Goal: Check status: Check status

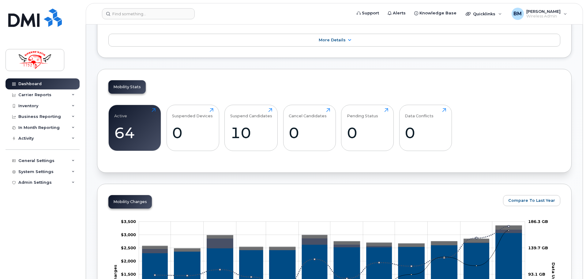
scroll to position [122, 0]
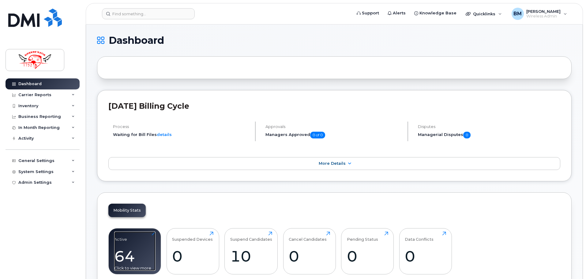
click at [142, 253] on div "64" at bounding box center [134, 256] width 41 height 18
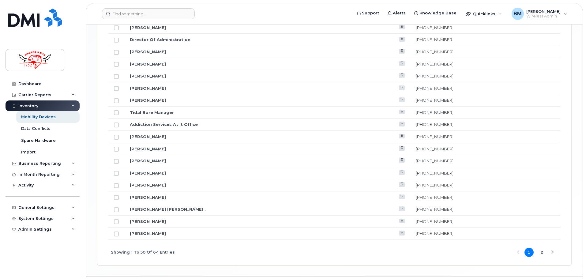
scroll to position [734, 0]
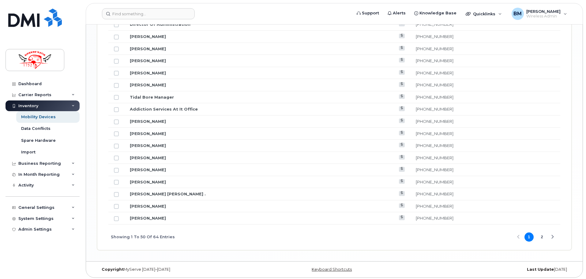
click at [539, 236] on button "2" at bounding box center [541, 236] width 9 height 9
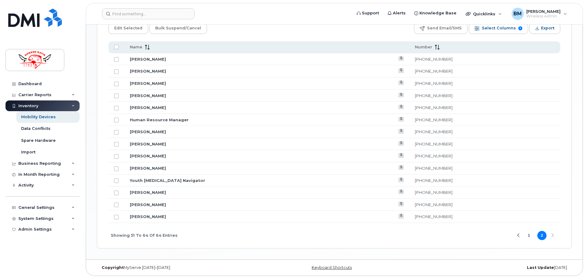
scroll to position [300, 0]
click at [528, 235] on button "1" at bounding box center [528, 235] width 9 height 9
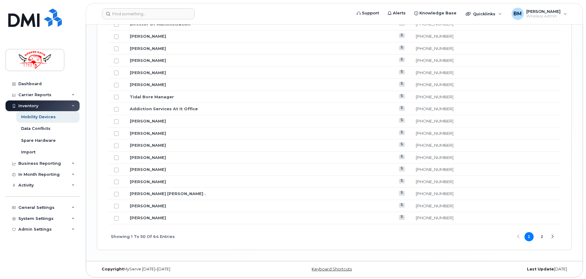
scroll to position [736, 0]
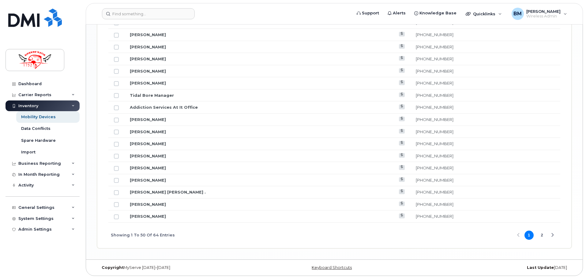
click at [542, 236] on button "2" at bounding box center [541, 234] width 9 height 9
